Goal: Task Accomplishment & Management: Manage account settings

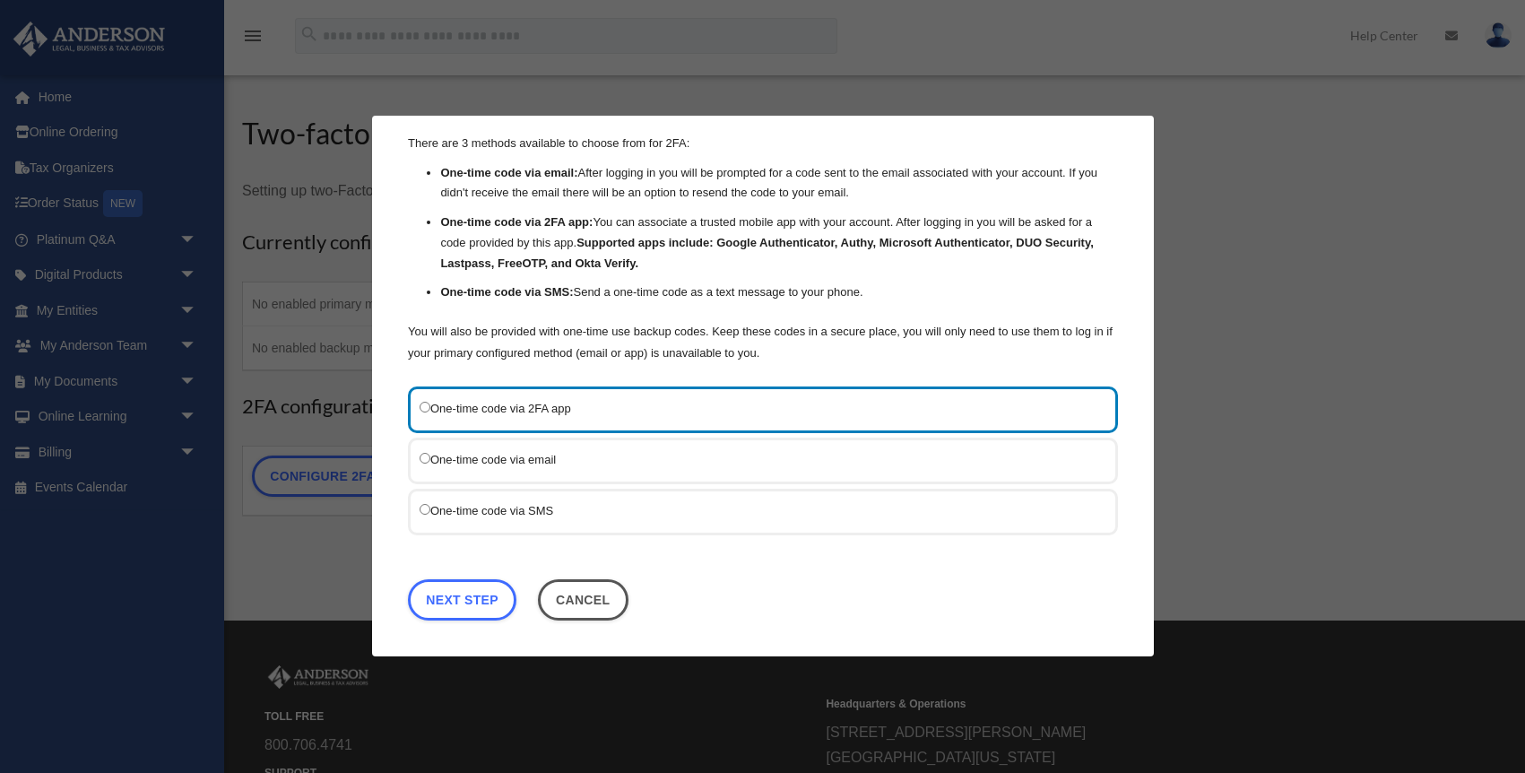
scroll to position [55, 0]
click at [478, 594] on link "Next Step" at bounding box center [462, 600] width 108 height 41
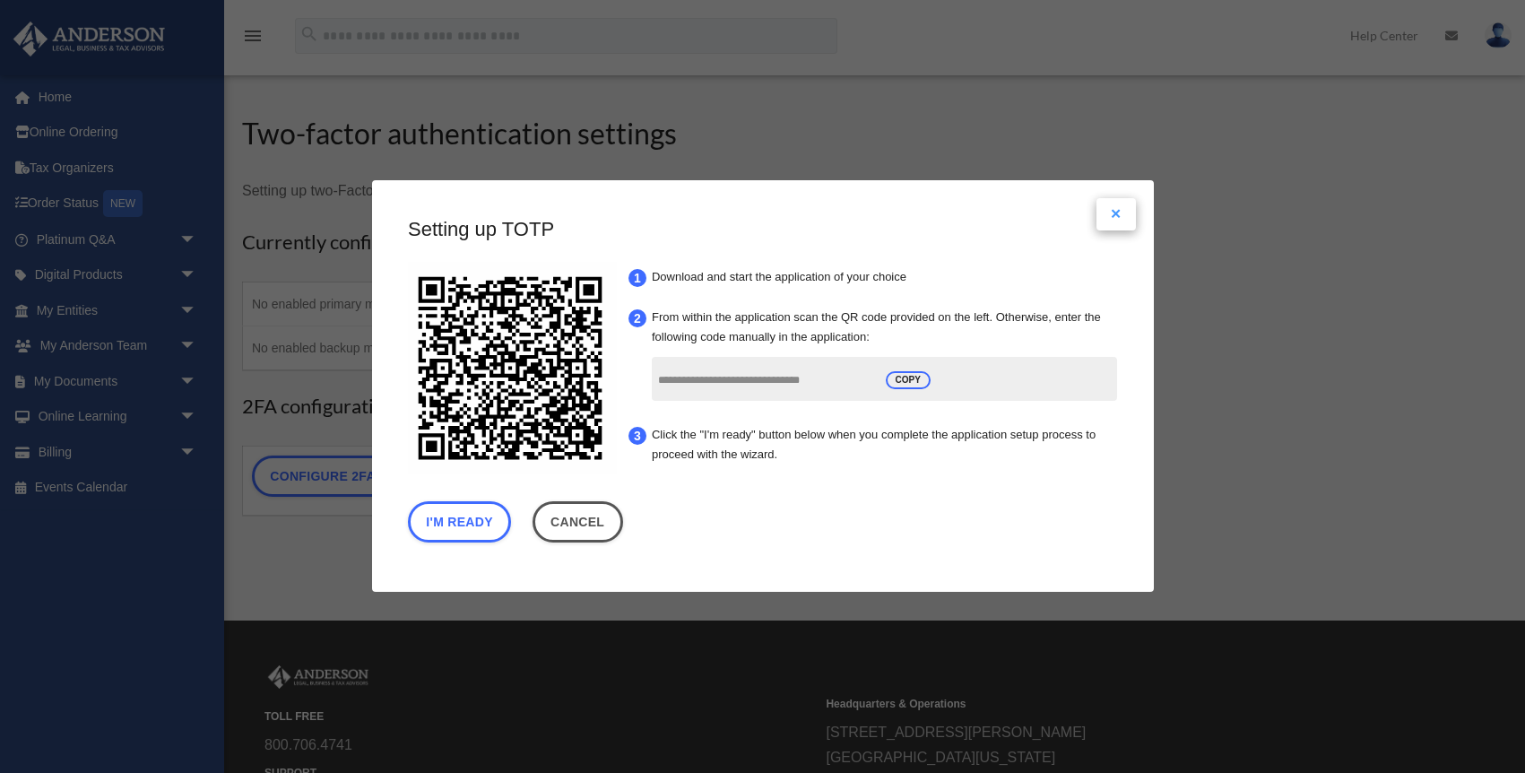
click at [1115, 212] on button "Close modal" at bounding box center [1115, 214] width 39 height 32
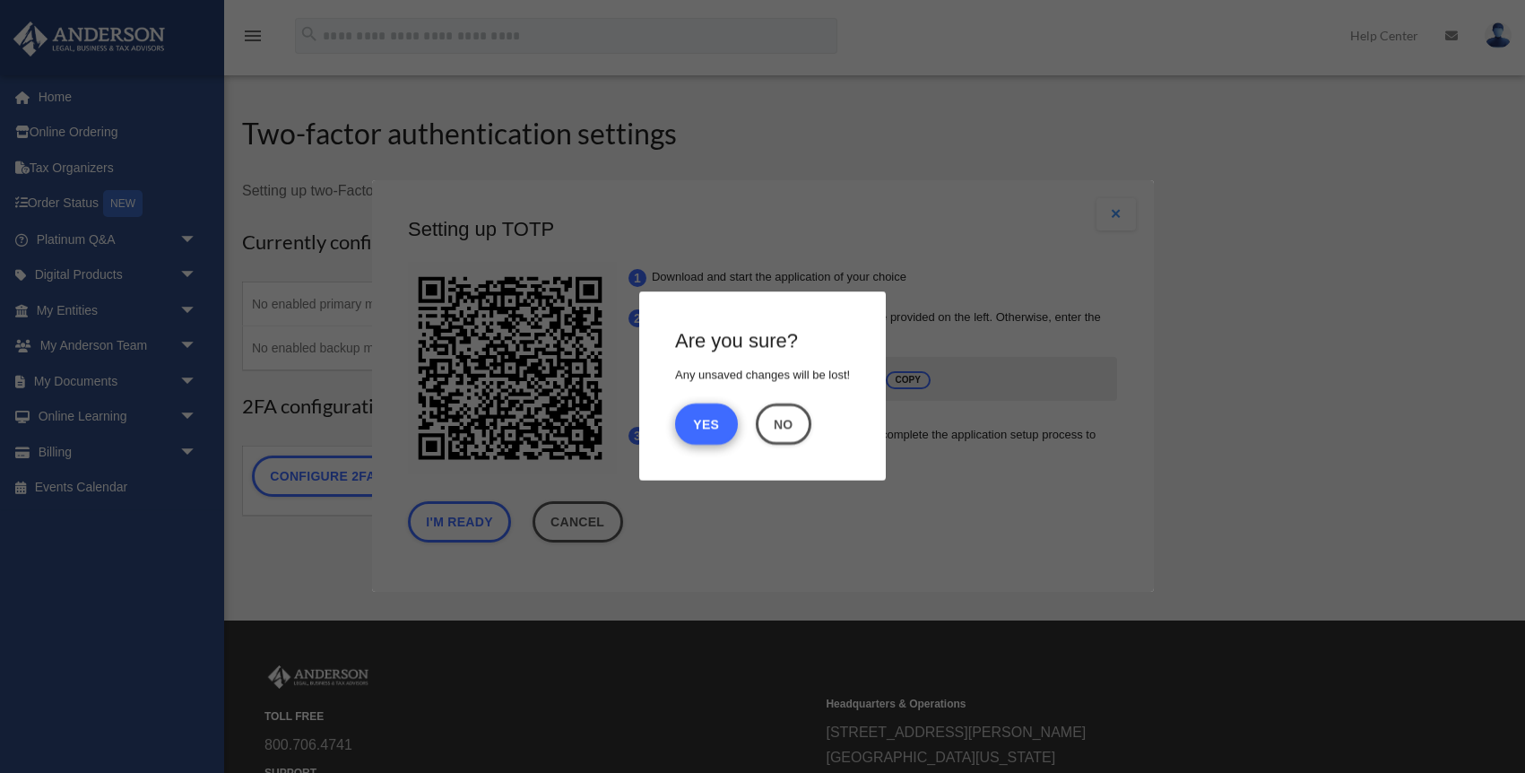
click at [702, 420] on button "Yes" at bounding box center [706, 423] width 63 height 41
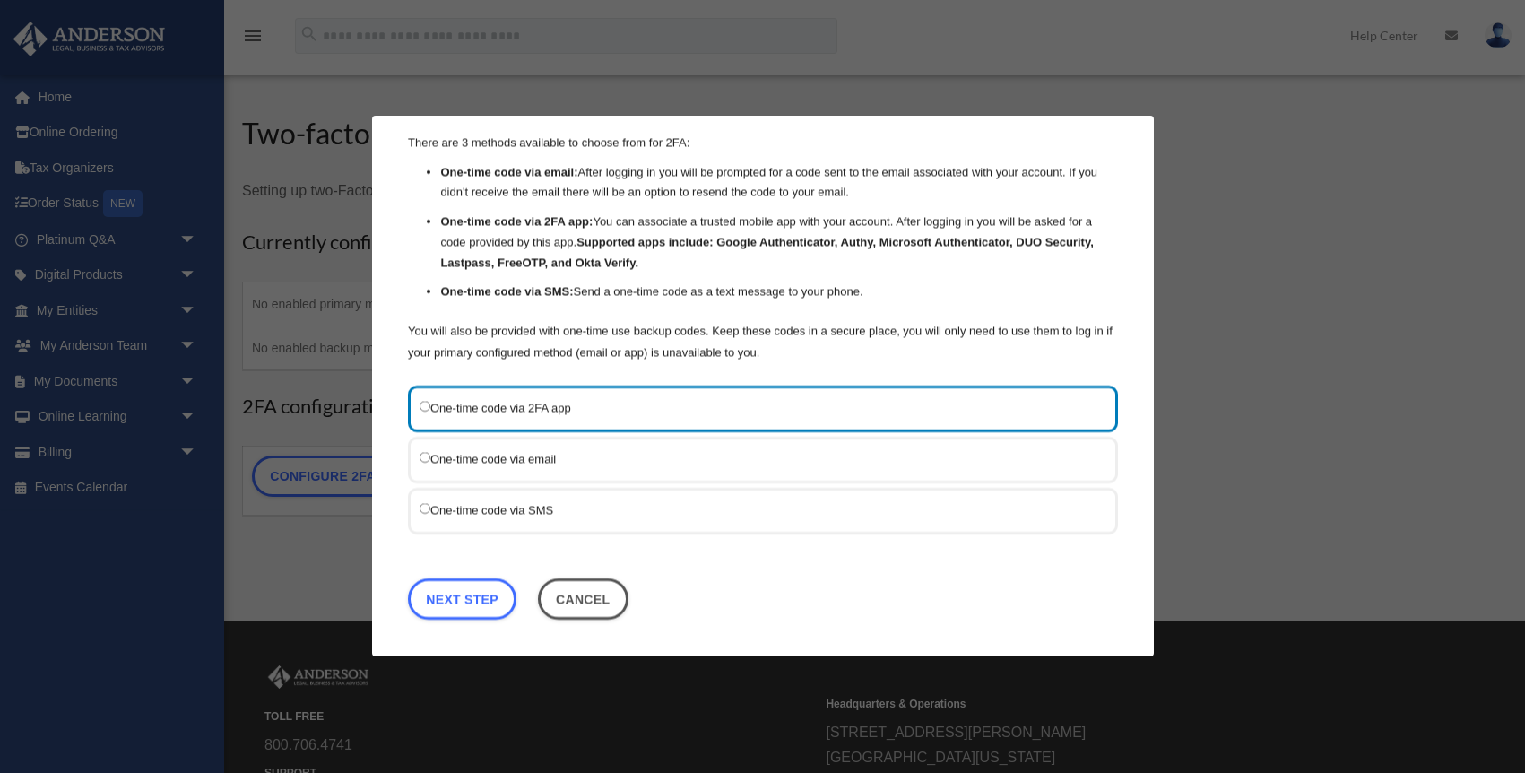
scroll to position [55, 0]
click at [454, 597] on link "Next Step" at bounding box center [462, 600] width 108 height 41
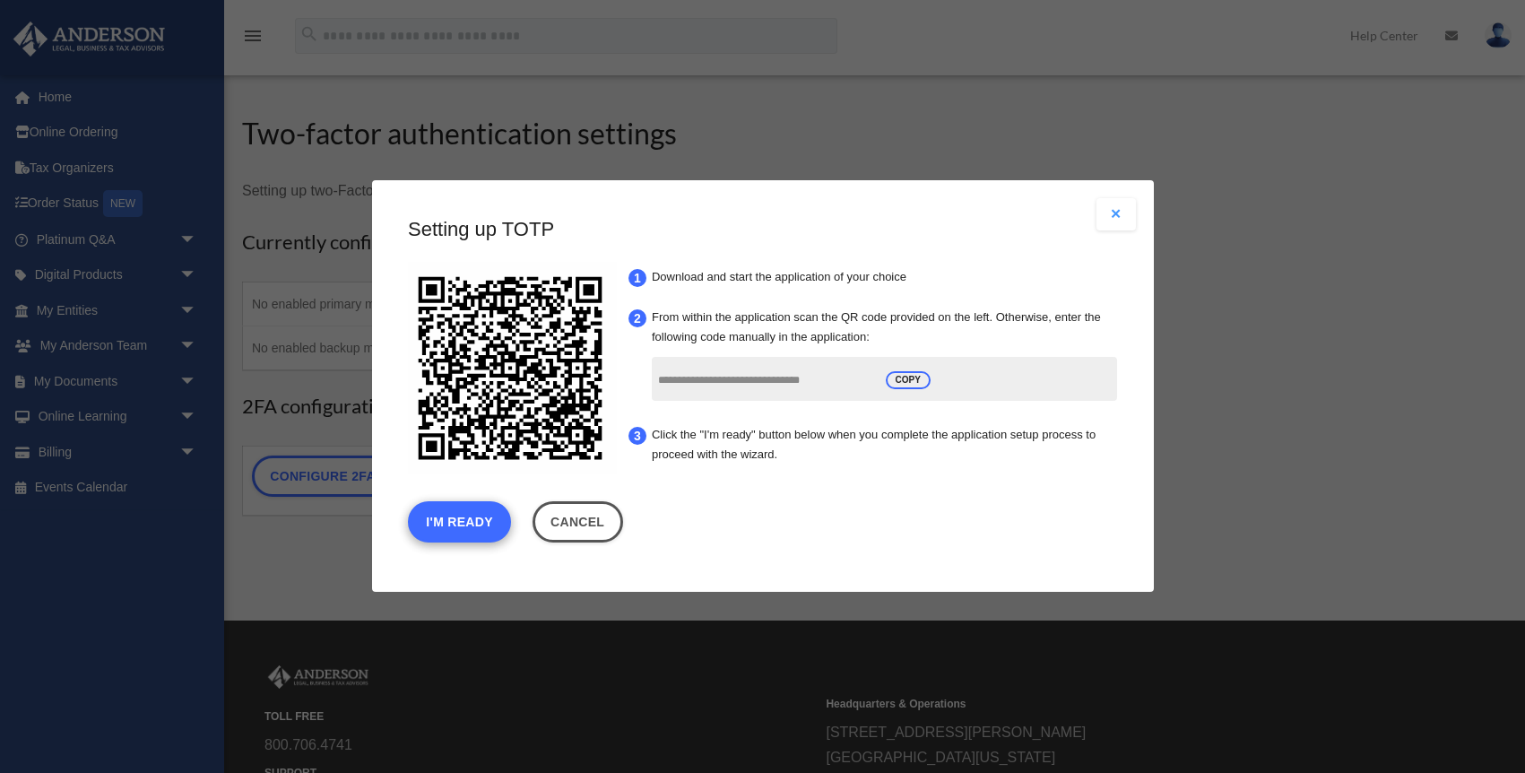
click at [468, 521] on button "I'm Ready" at bounding box center [459, 522] width 103 height 41
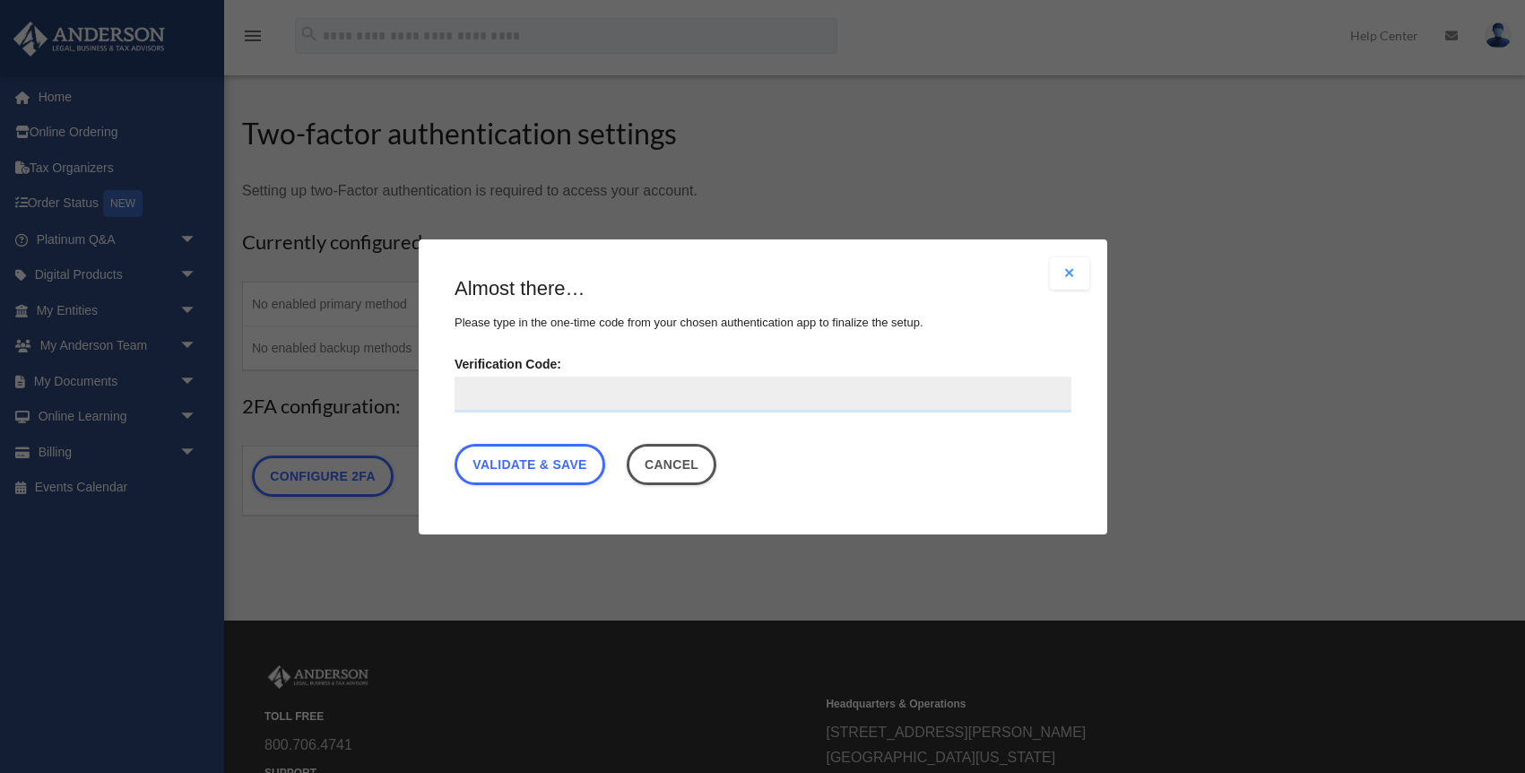
click at [481, 396] on input "Verification Code:" at bounding box center [763, 394] width 617 height 36
type input "******"
click at [533, 458] on link "Validate & Save" at bounding box center [530, 463] width 151 height 41
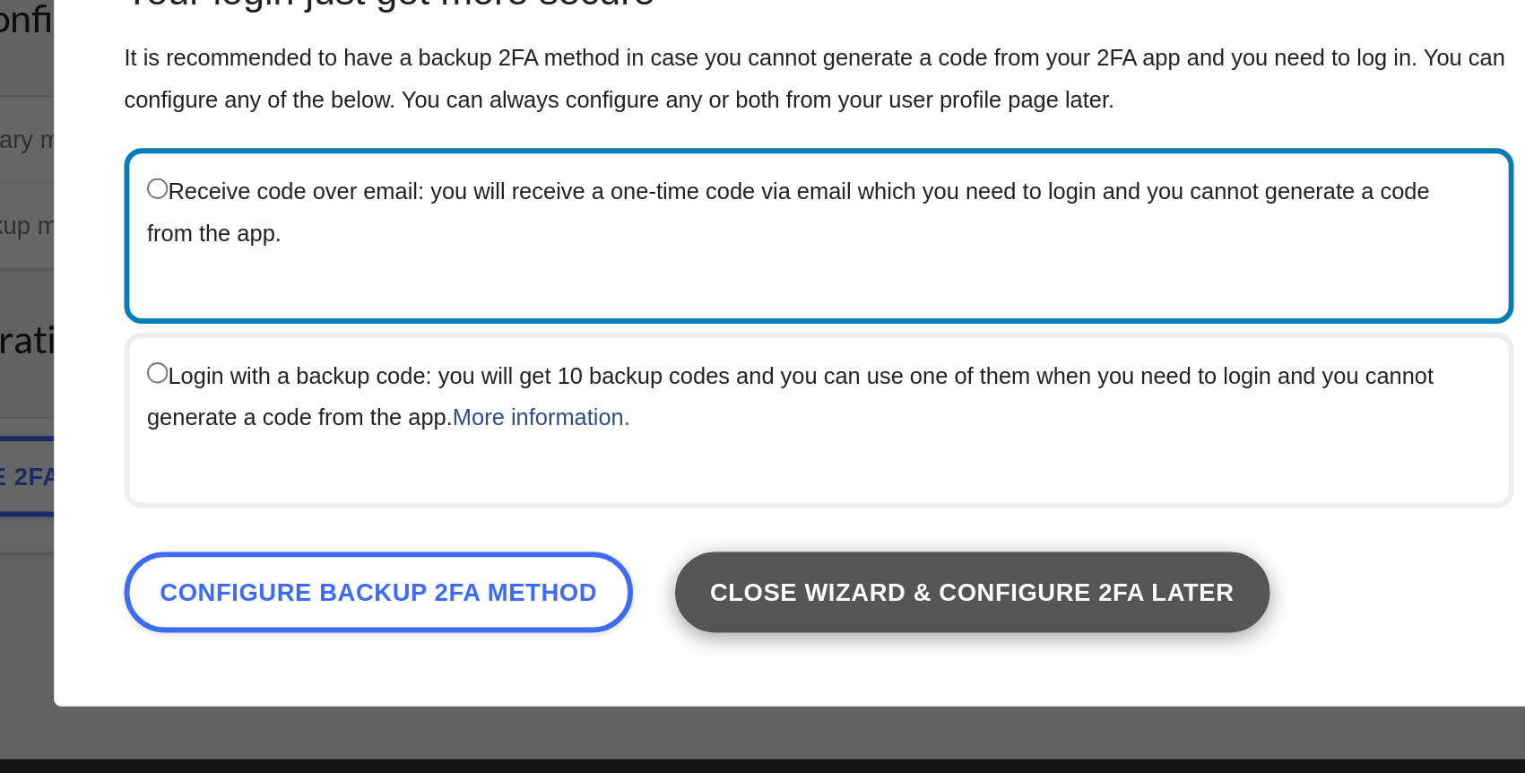
click at [689, 515] on link "Close wizard & configure 2FA later" at bounding box center [841, 535] width 304 height 41
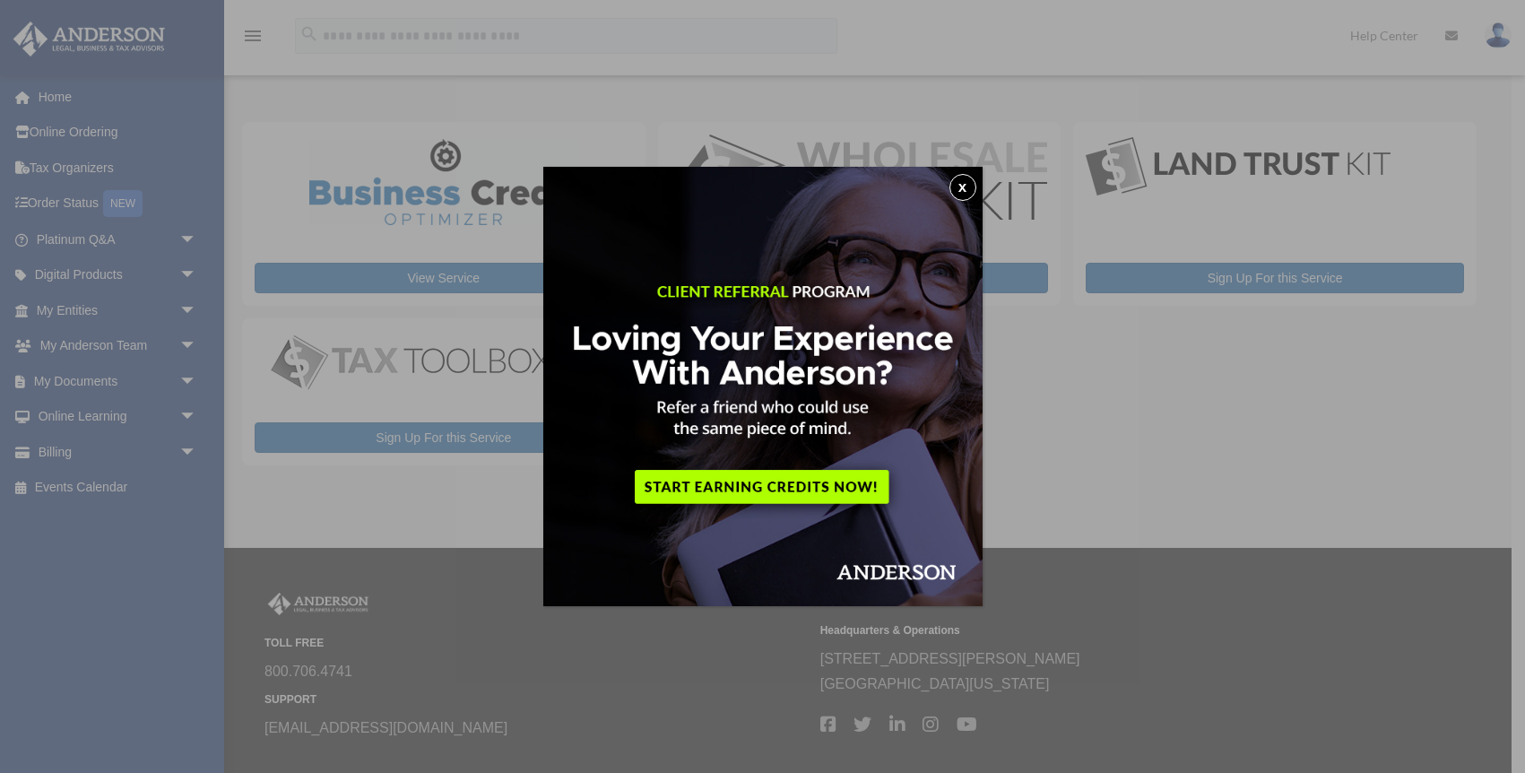
click at [965, 181] on button "x" at bounding box center [962, 187] width 27 height 27
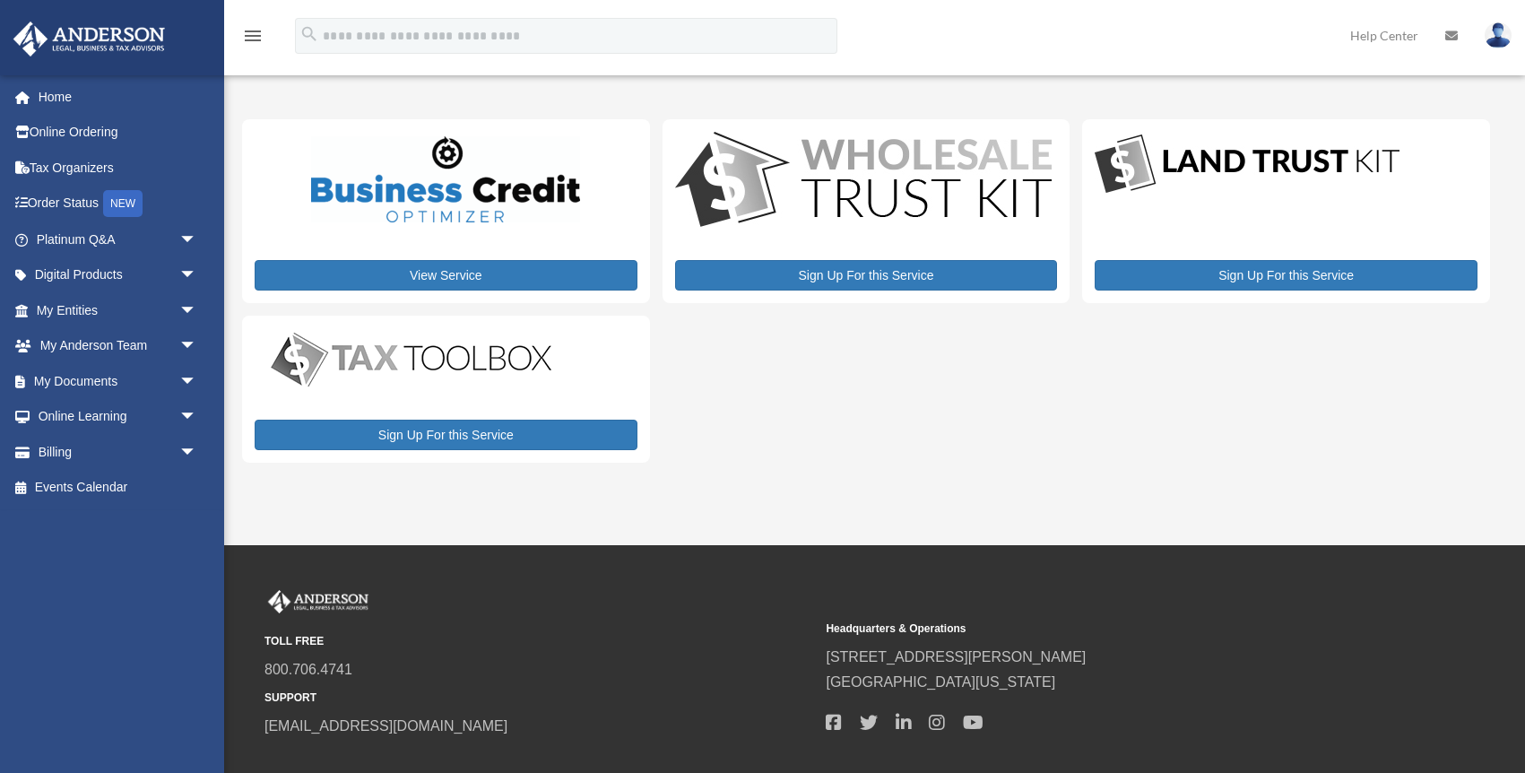
scroll to position [5, 0]
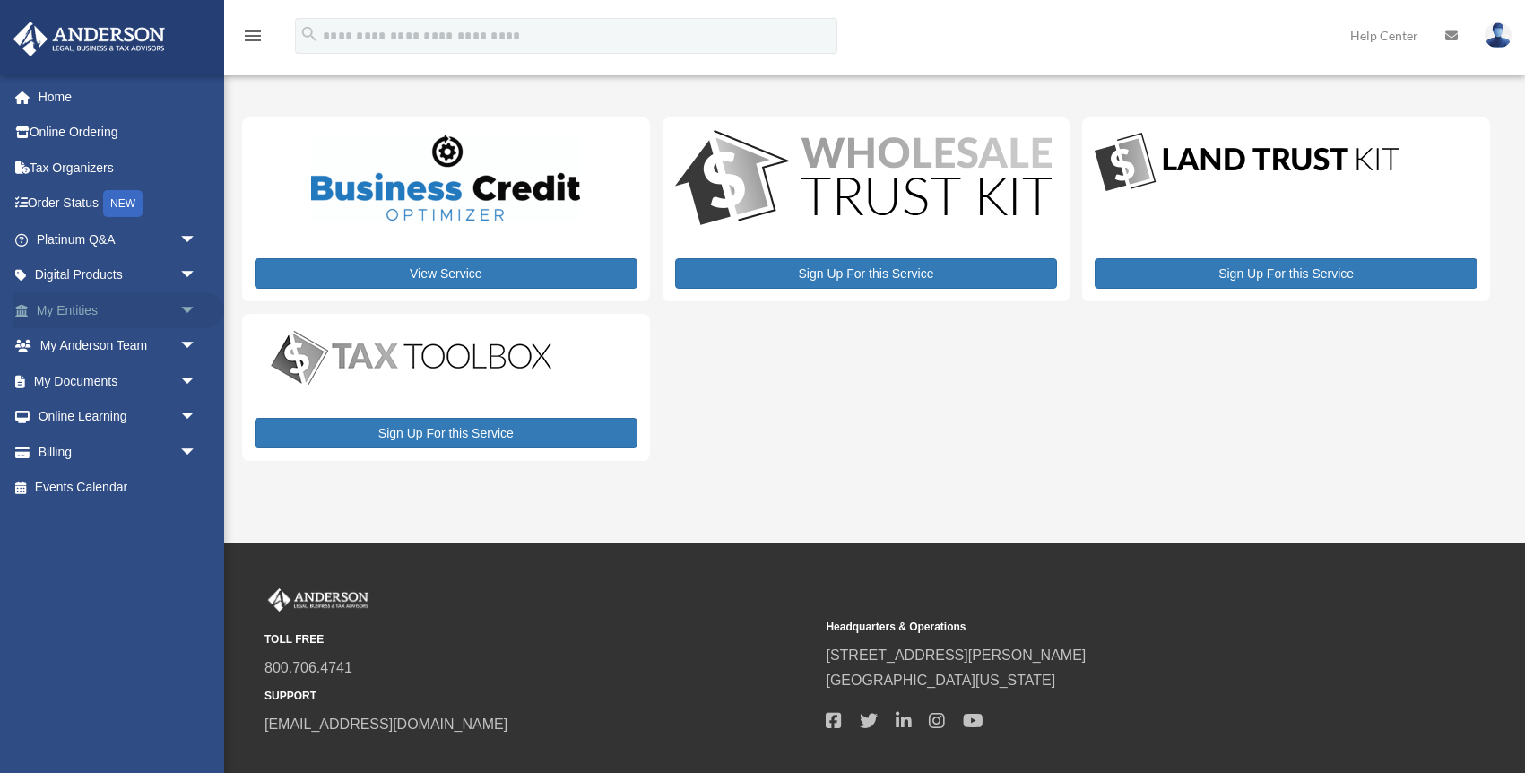
click at [79, 306] on link "My Entities arrow_drop_down" at bounding box center [119, 310] width 212 height 36
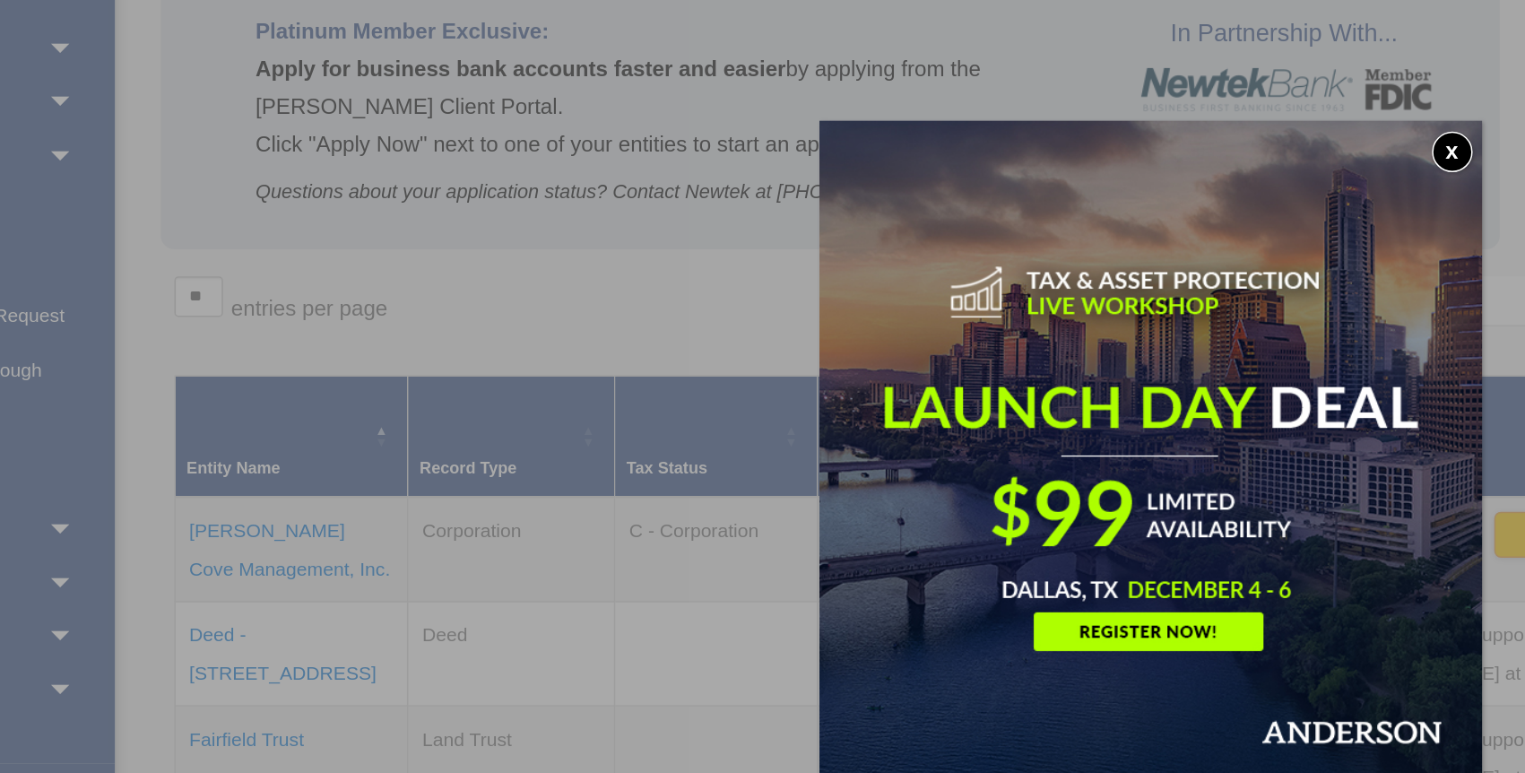
click at [1097, 294] on button "x" at bounding box center [1110, 307] width 27 height 27
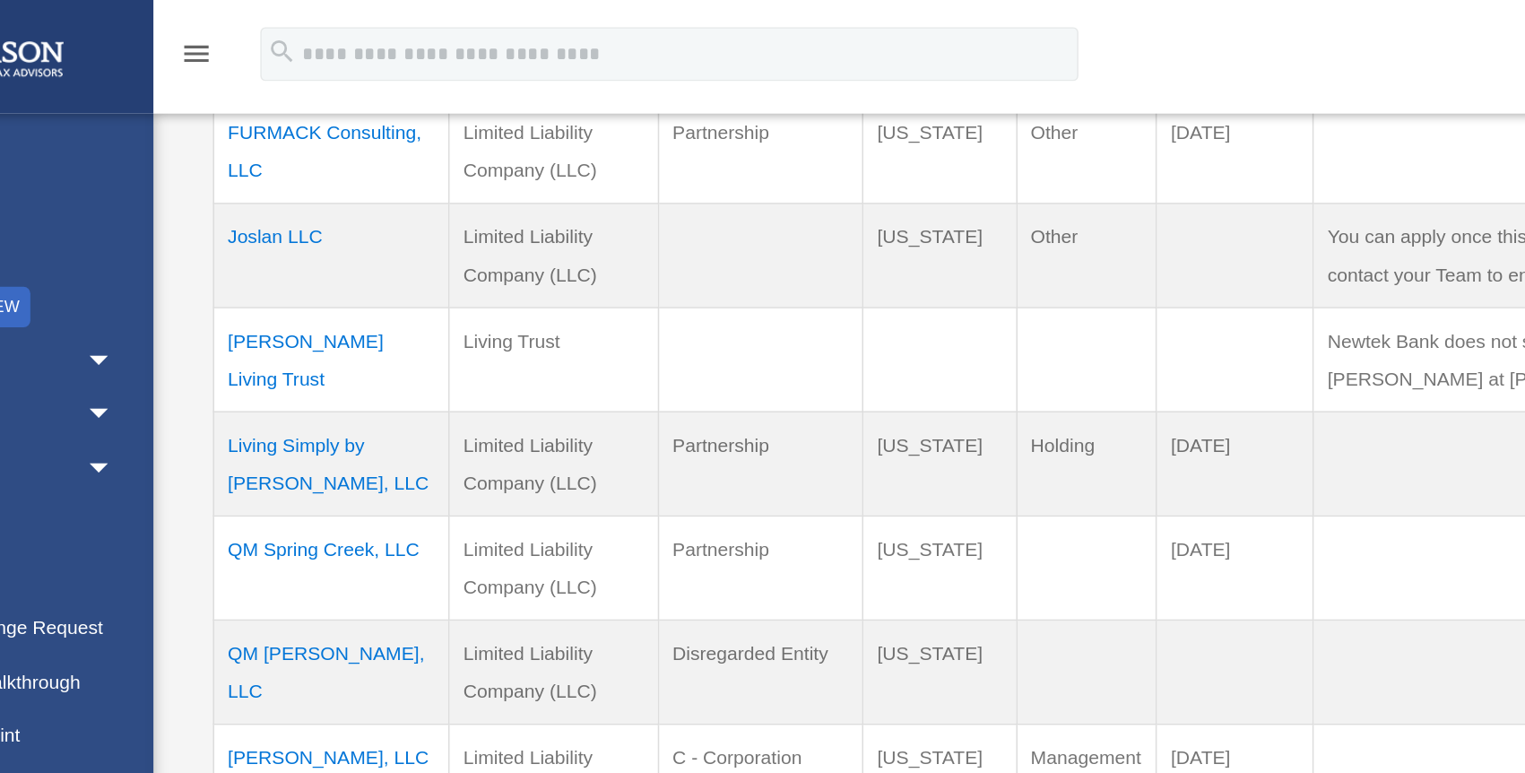
scroll to position [673, 0]
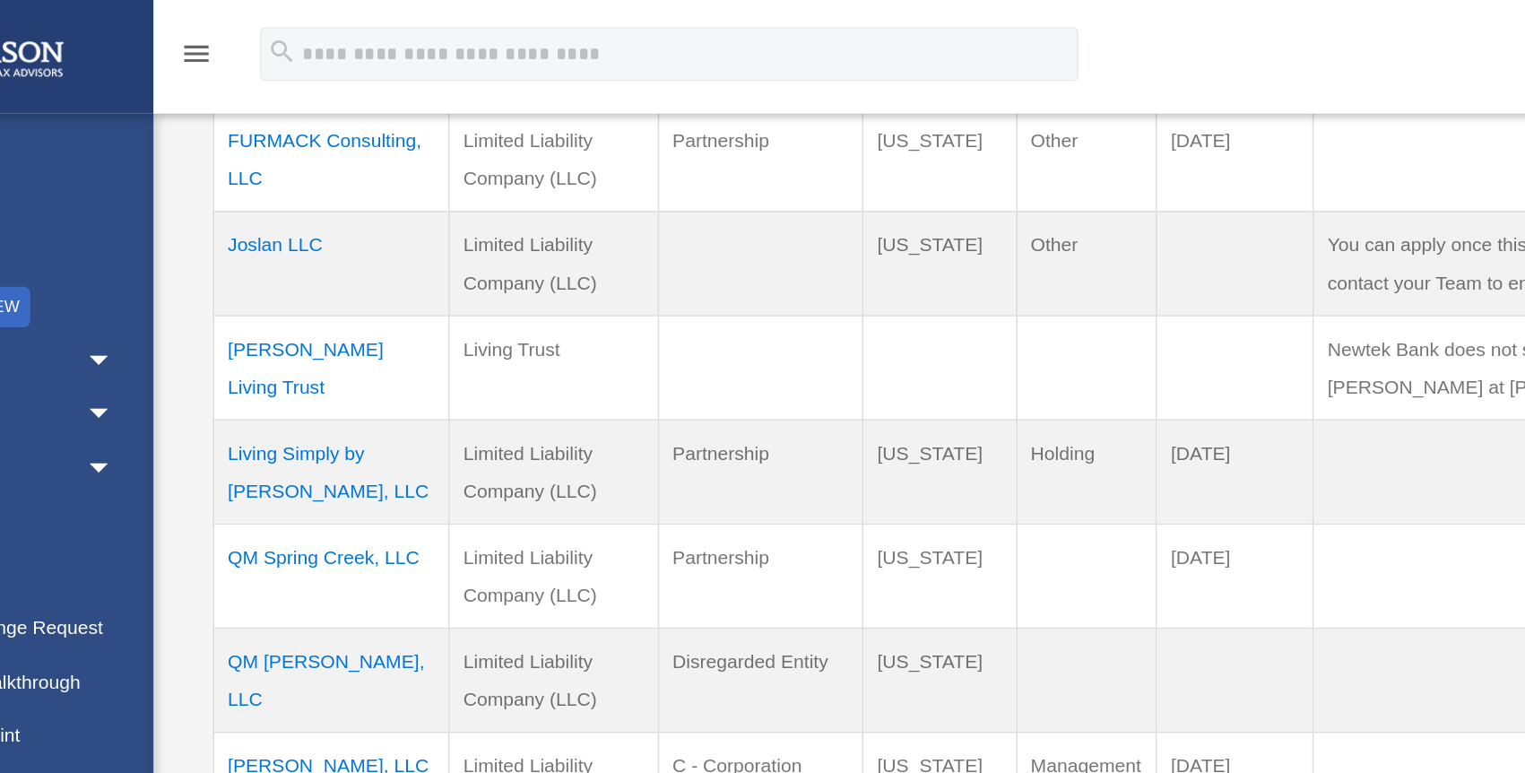
click at [264, 160] on td "Joslan LLC" at bounding box center [342, 175] width 156 height 69
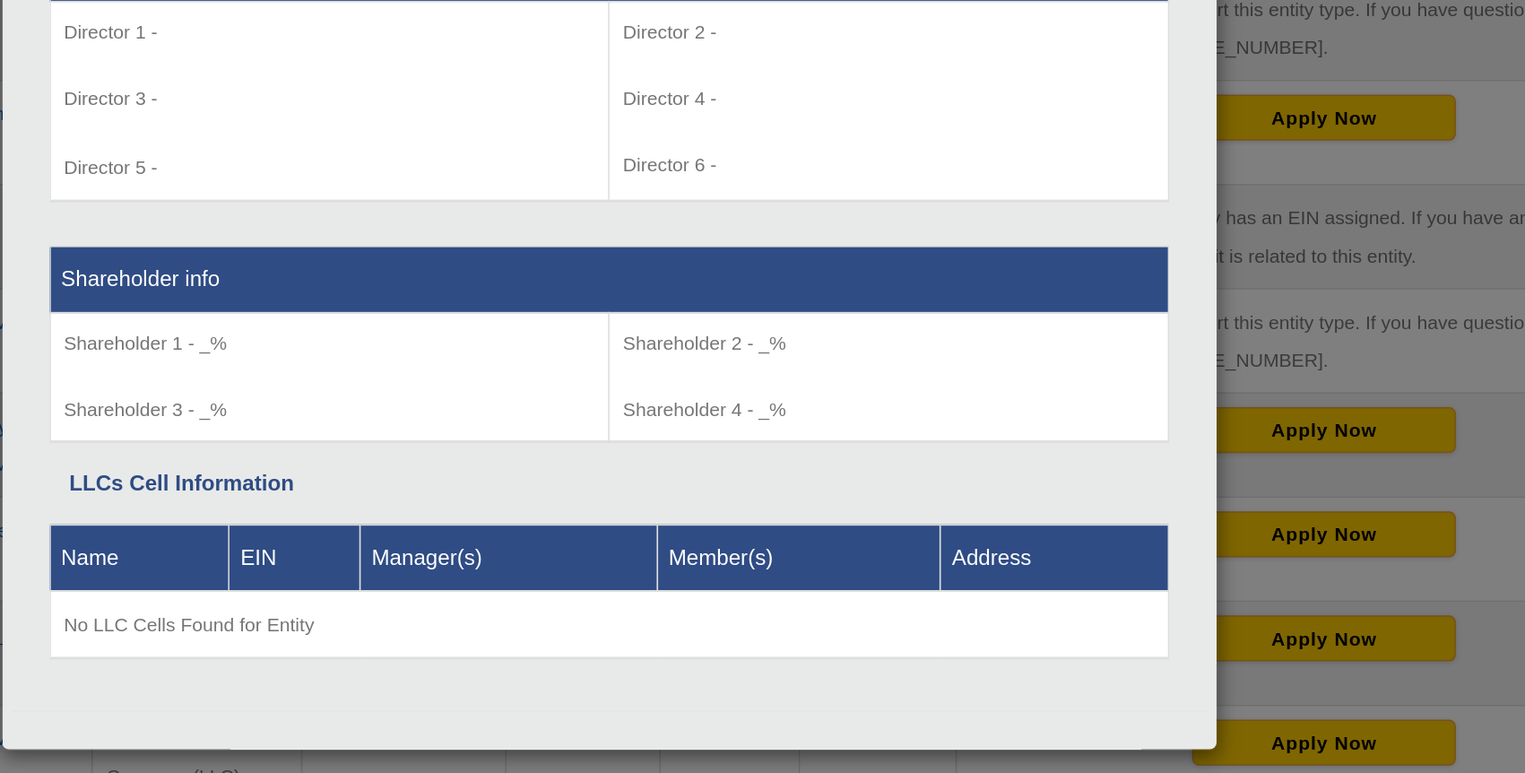
scroll to position [1251, 0]
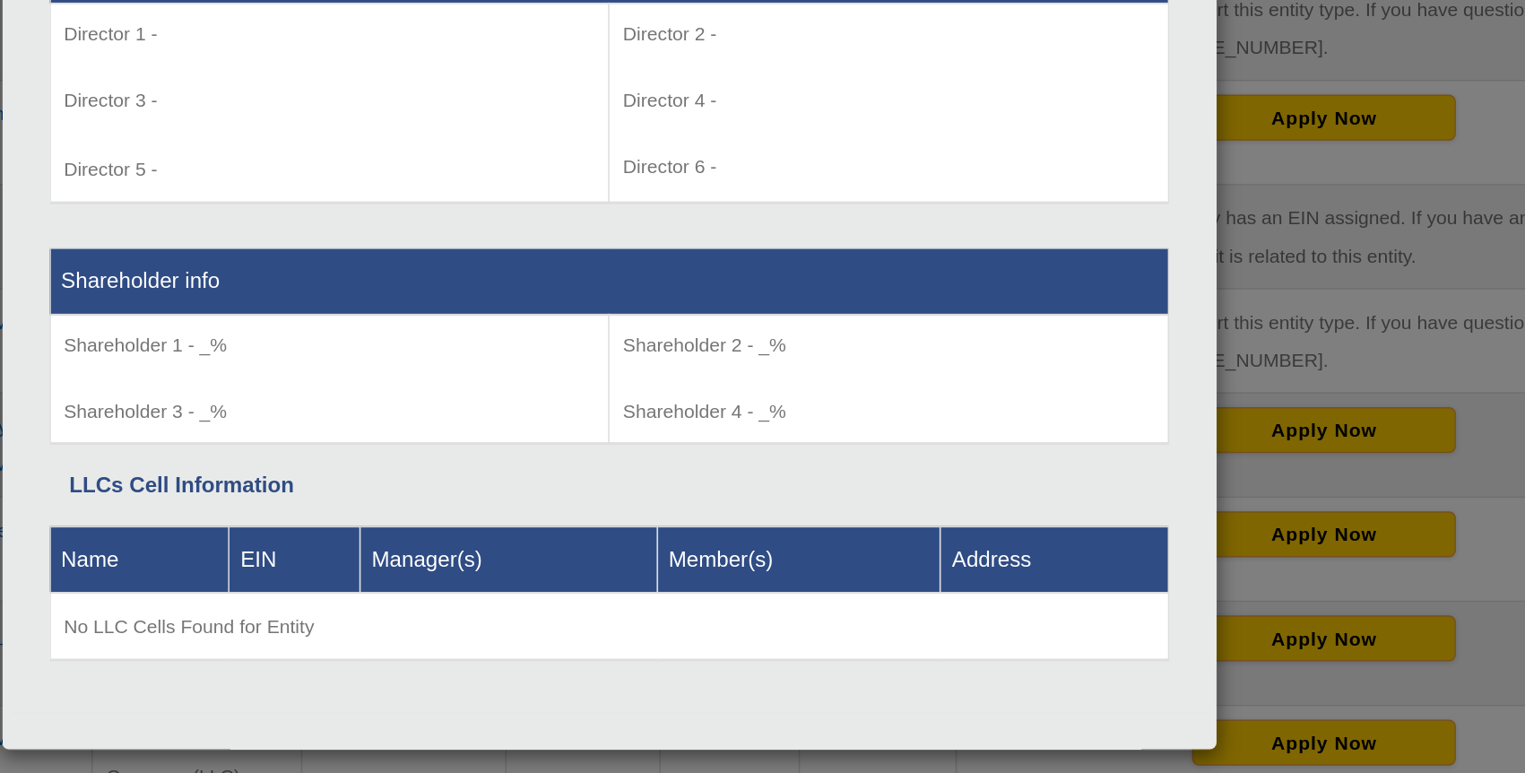
click at [402, 366] on p "Shareholder 1 - _%" at bounding box center [578, 377] width 352 height 22
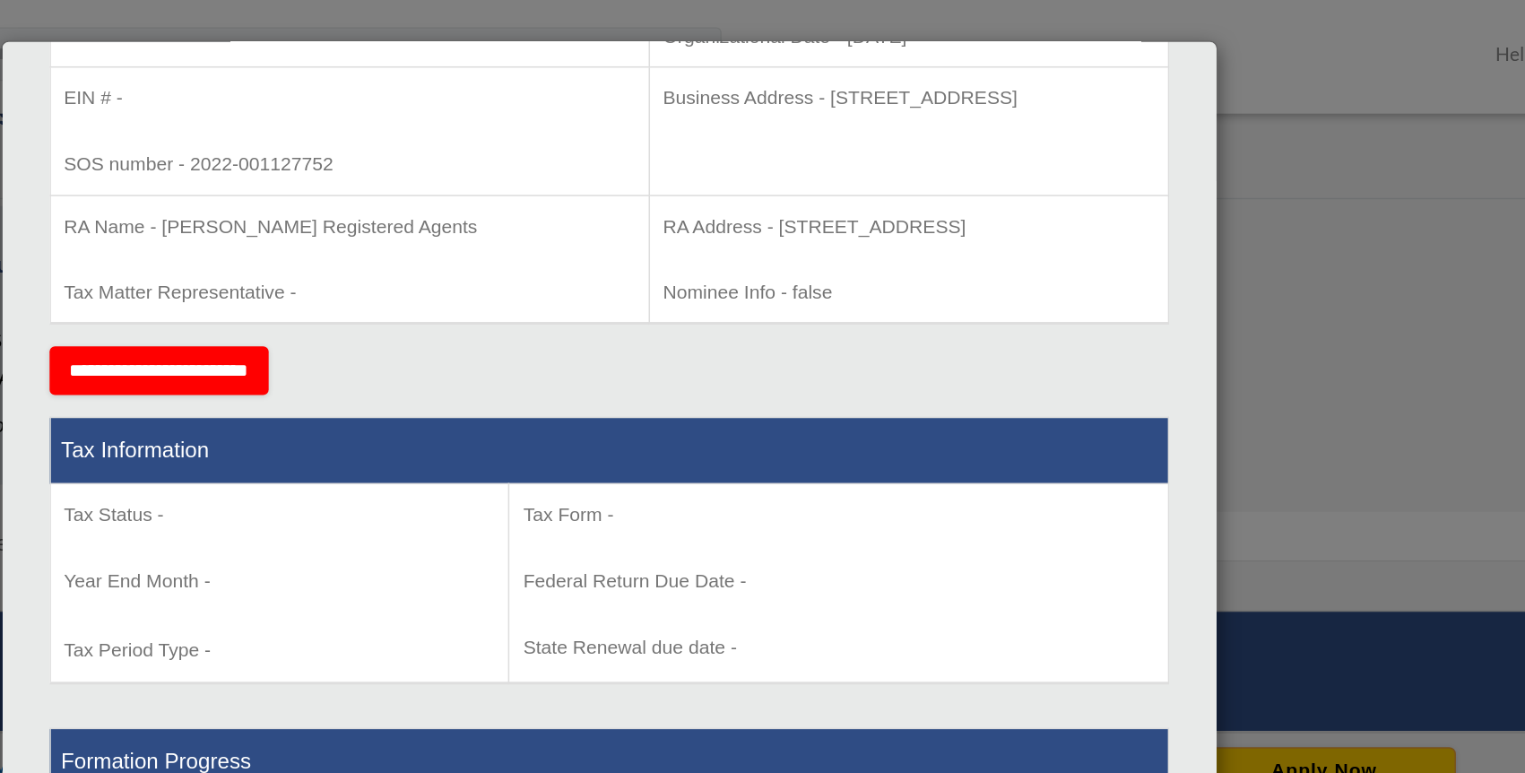
scroll to position [586, 0]
